Goal: Transaction & Acquisition: Purchase product/service

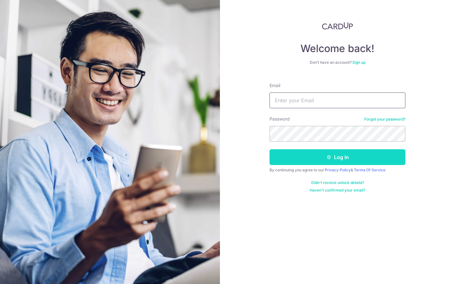
type input "[EMAIL_ADDRESS][DOMAIN_NAME]"
click at [287, 155] on button "Log in" at bounding box center [338, 157] width 136 height 16
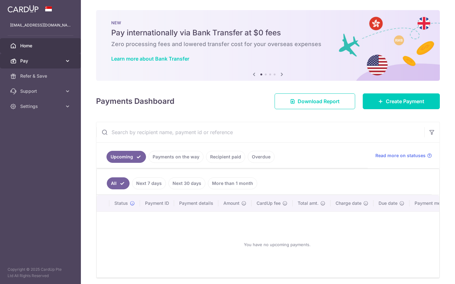
click at [27, 58] on span "Pay" at bounding box center [41, 61] width 42 height 6
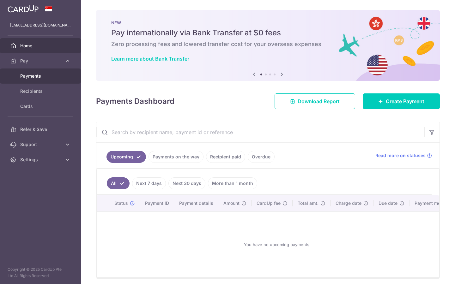
click at [32, 77] on span "Payments" at bounding box center [41, 76] width 42 height 6
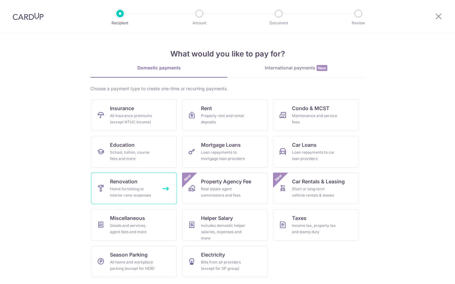
click at [146, 193] on div "Home furnishing or interior reno-expenses" at bounding box center [133, 192] width 46 height 13
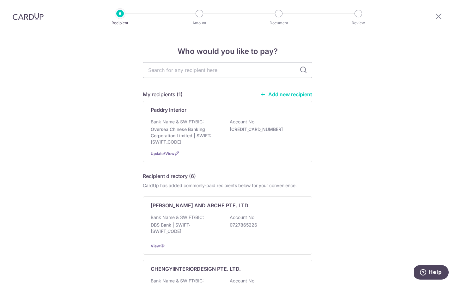
click at [276, 95] on link "Add new recipient" at bounding box center [286, 94] width 52 height 6
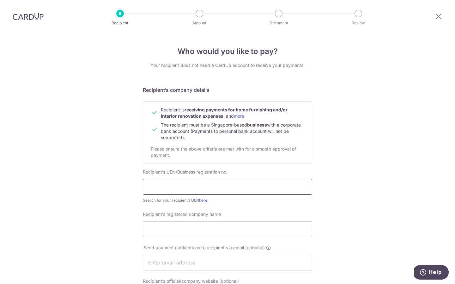
click at [164, 189] on input "text" at bounding box center [227, 187] width 169 height 16
paste input "201626857R"
type input "201626857R"
click at [156, 233] on input "Recipient’s registered company name" at bounding box center [227, 230] width 169 height 16
